Goal: Task Accomplishment & Management: Use online tool/utility

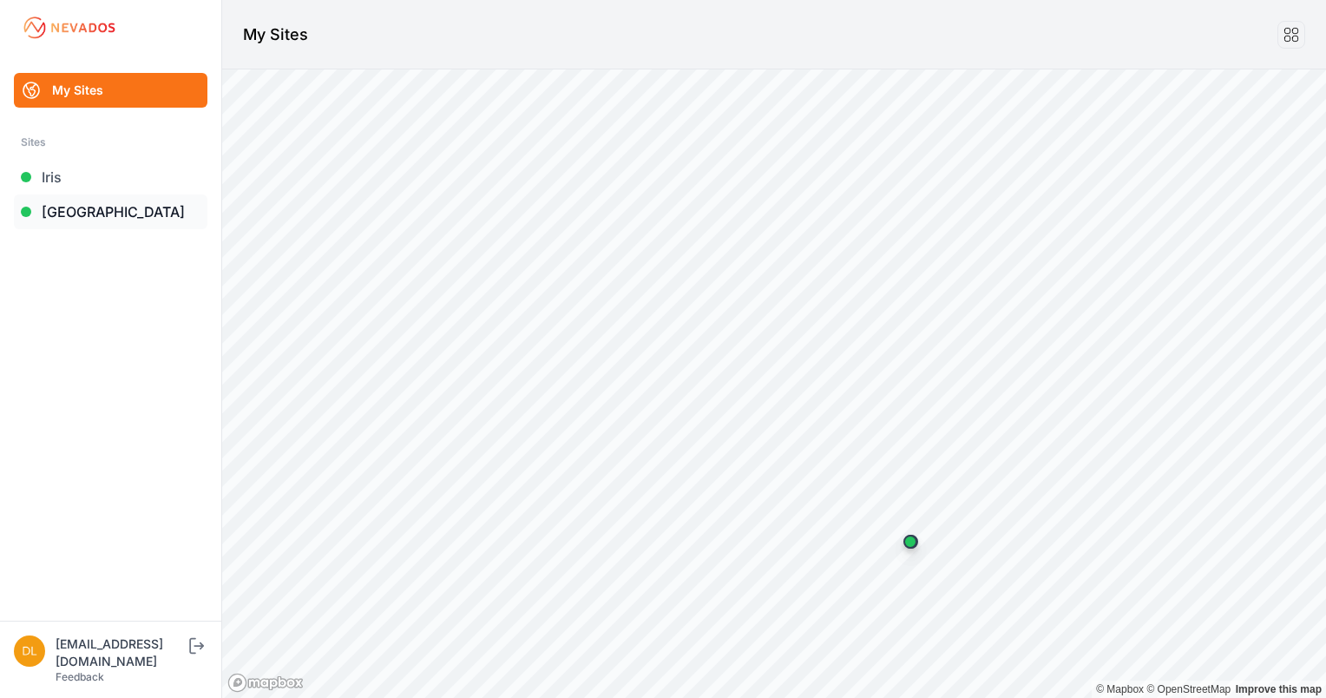
click at [121, 206] on link "[GEOGRAPHIC_DATA]" at bounding box center [110, 211] width 193 height 35
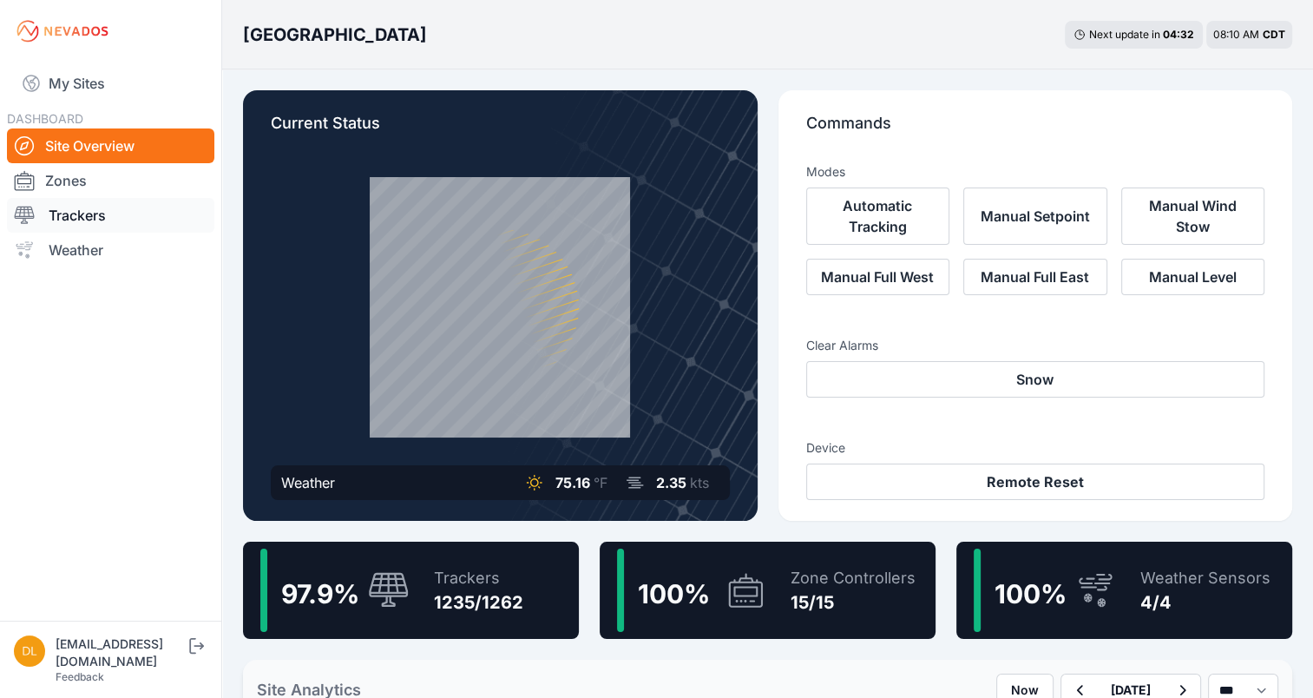
click at [75, 208] on link "Trackers" at bounding box center [110, 215] width 207 height 35
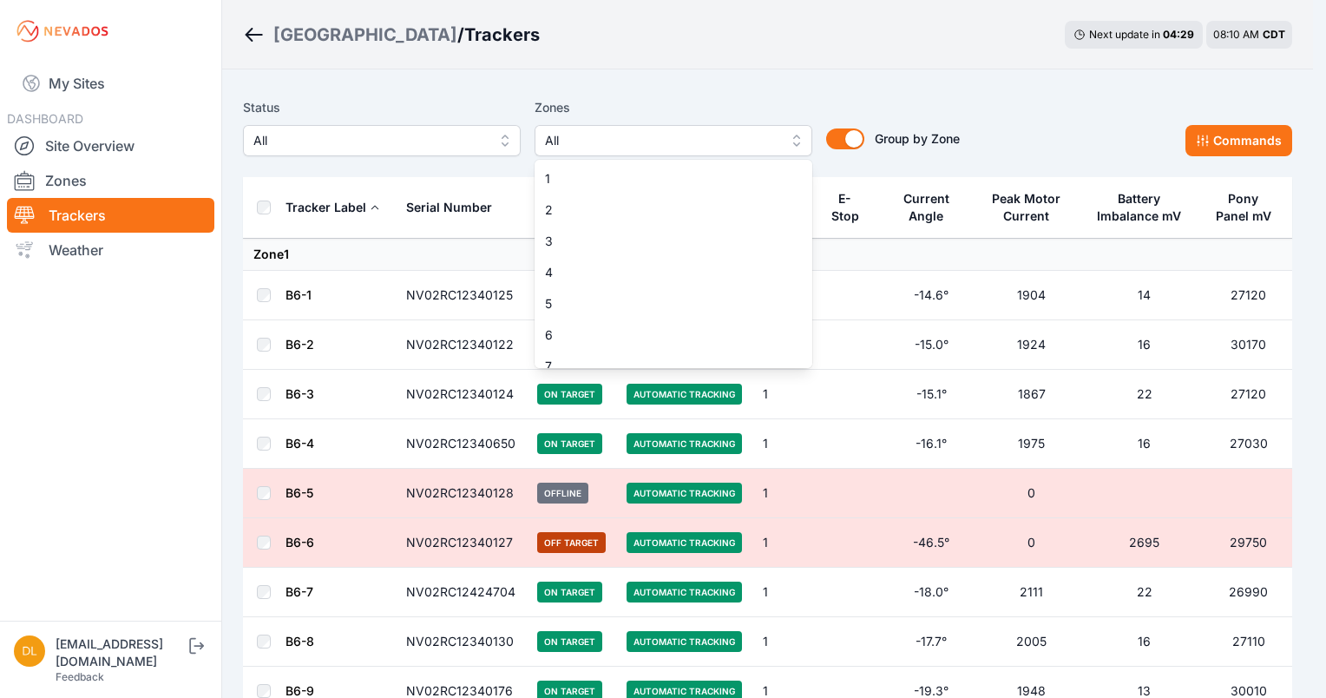
click at [580, 139] on span "All" at bounding box center [661, 140] width 233 height 21
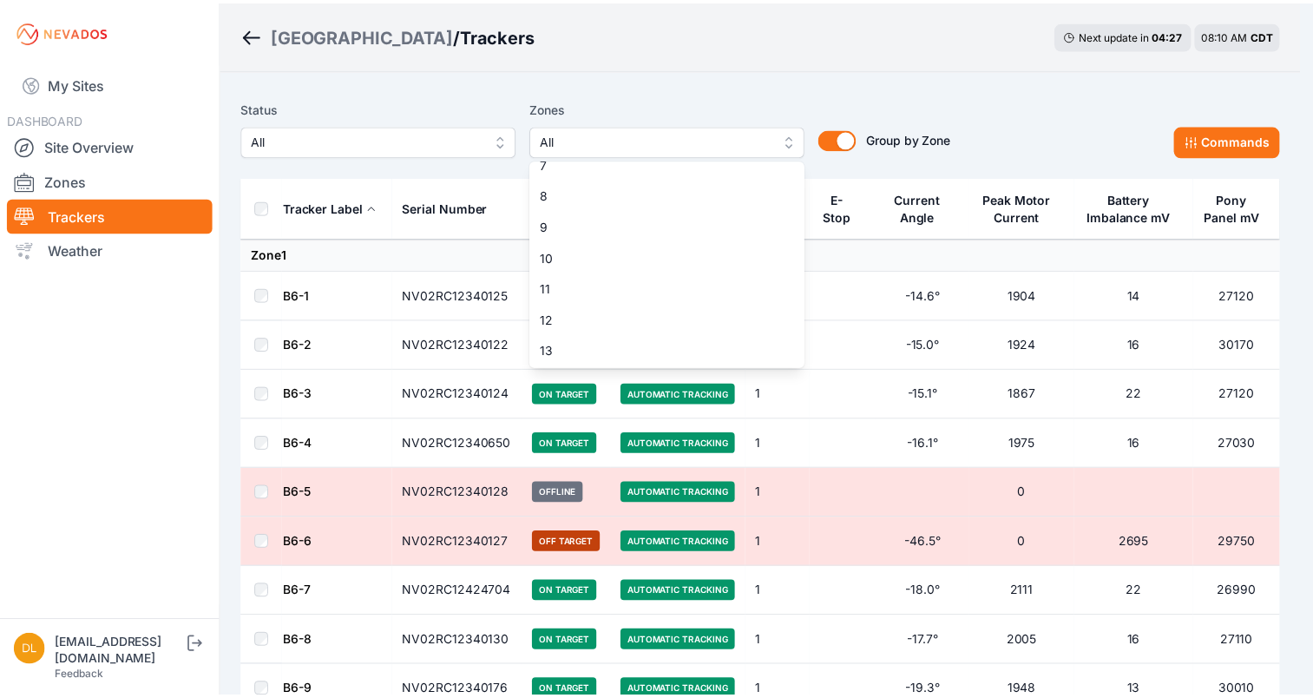
scroll to position [267, 0]
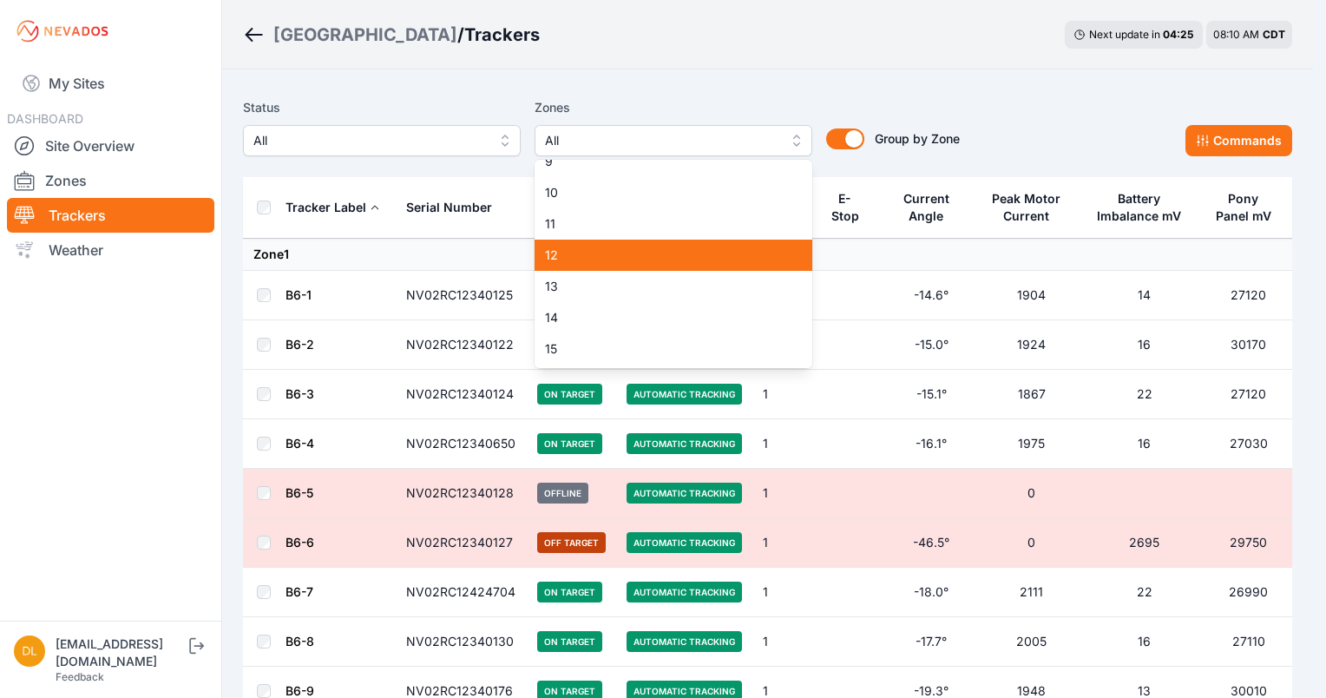
click at [704, 264] on span "12" at bounding box center [663, 254] width 236 height 17
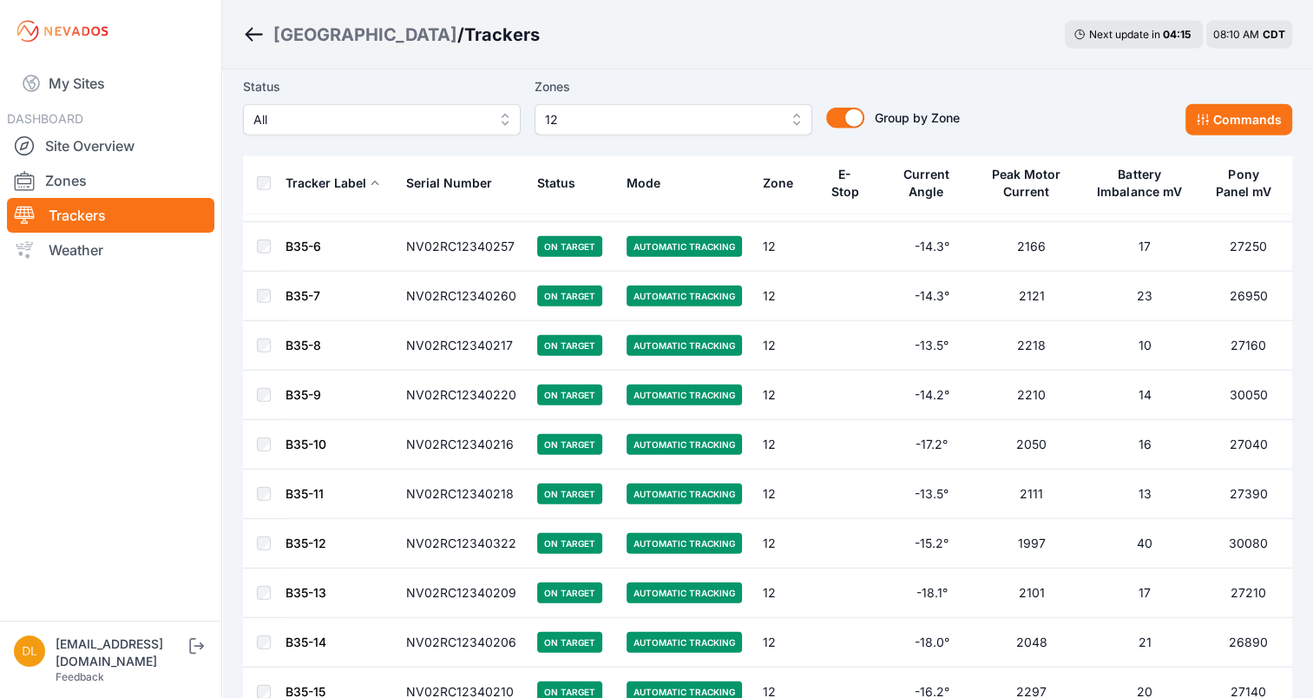
scroll to position [4231, 0]
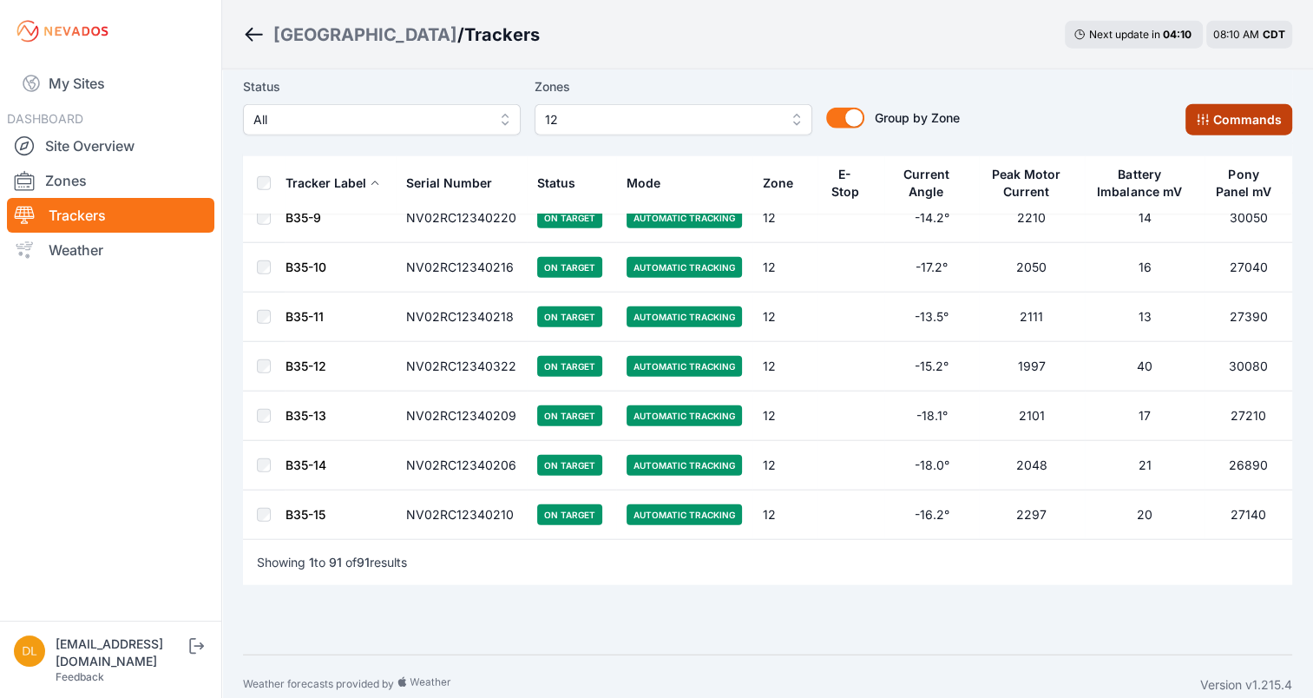
click at [1246, 115] on button "Commands" at bounding box center [1238, 119] width 107 height 31
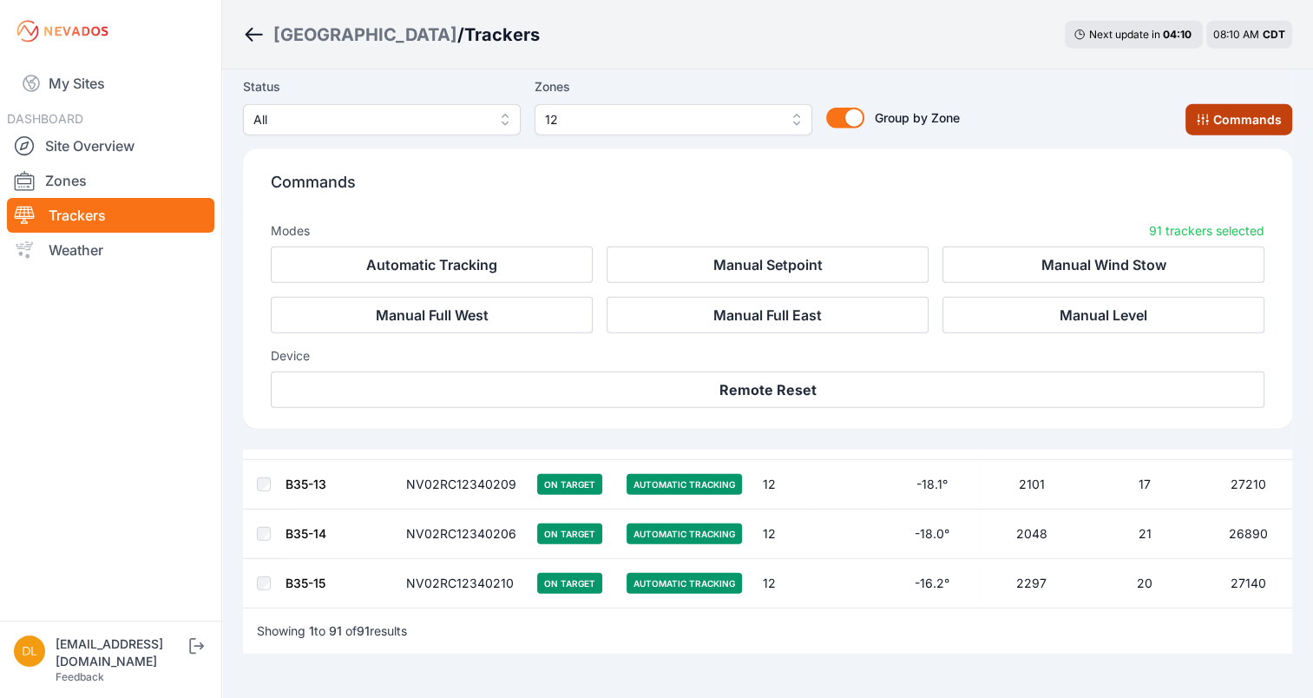
scroll to position [4524, 0]
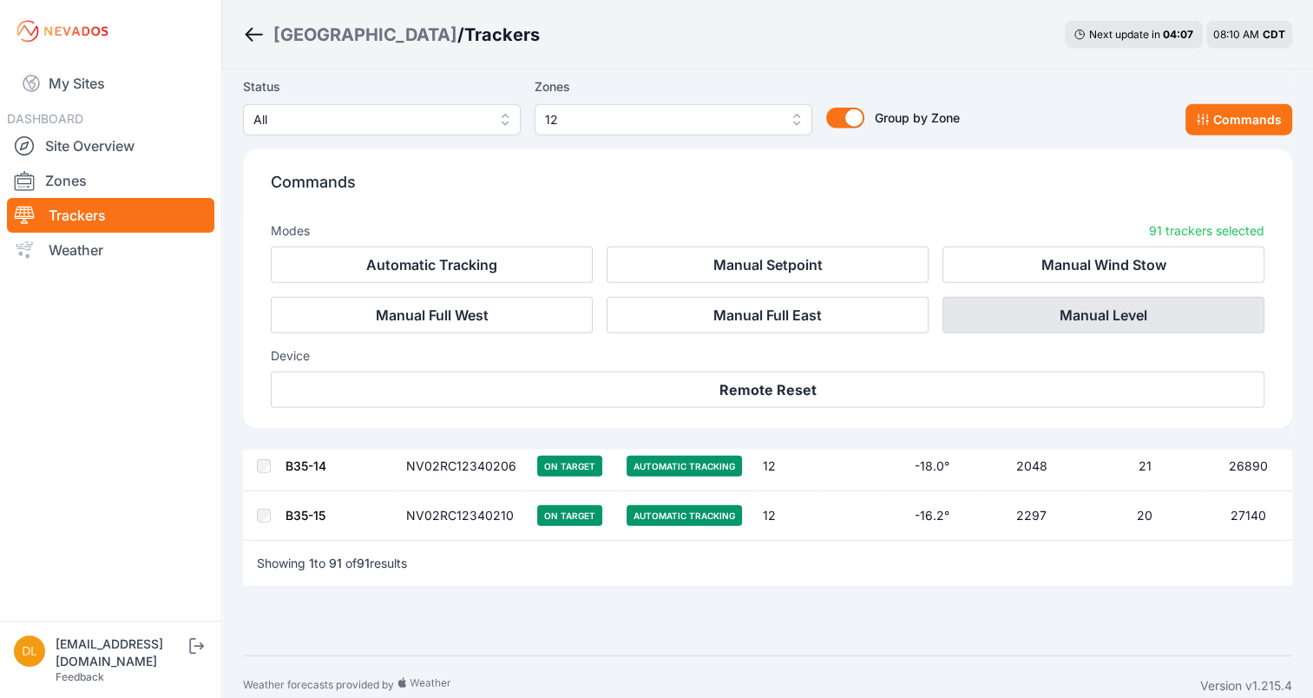
click at [1012, 307] on button "Manual Level" at bounding box center [1103, 315] width 322 height 36
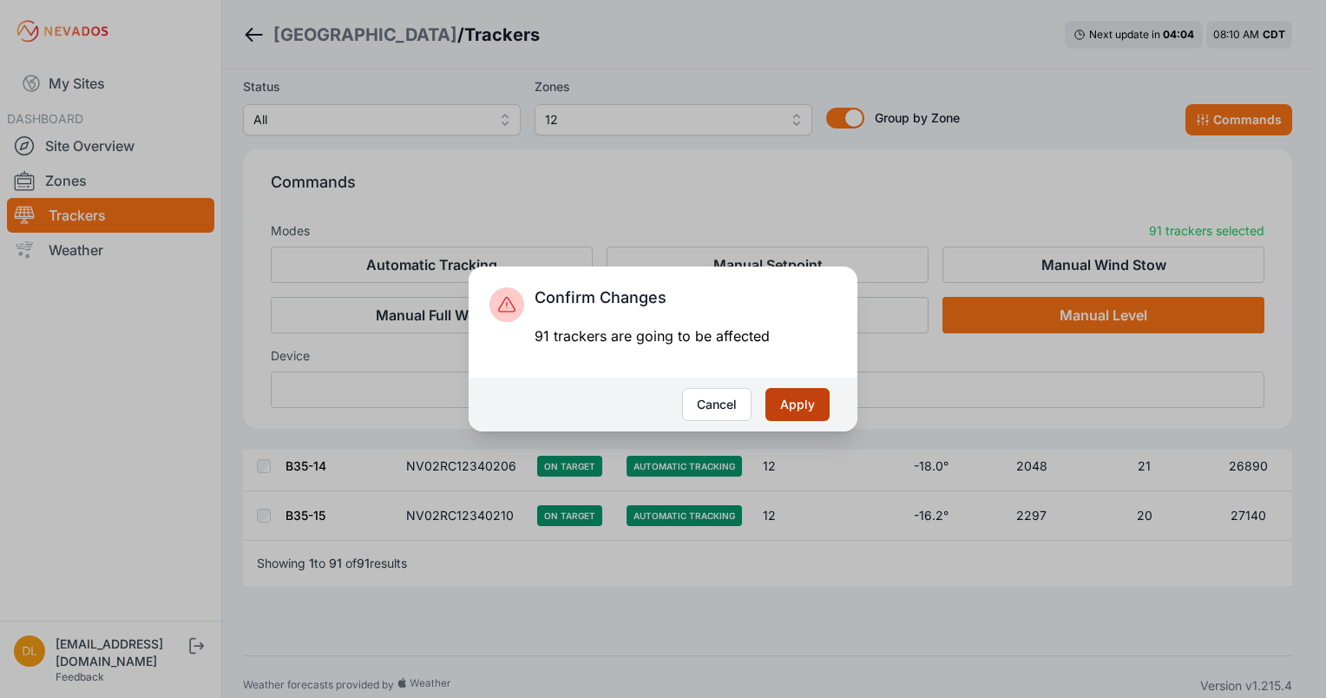
click at [789, 399] on button "Apply" at bounding box center [797, 404] width 64 height 33
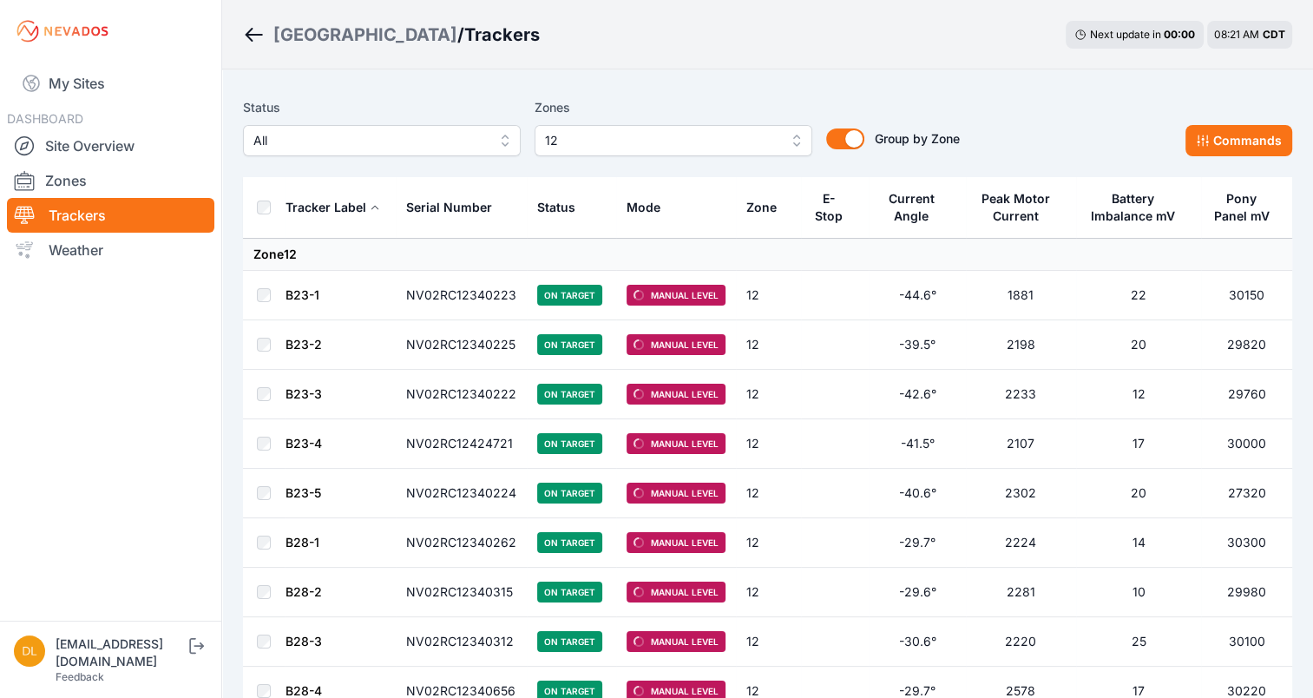
click at [1027, 50] on div "Sunlight Road / Trackers Next update in 00 : 00 08:21 AM CDT" at bounding box center [767, 34] width 1091 height 69
